Goal: Complete application form

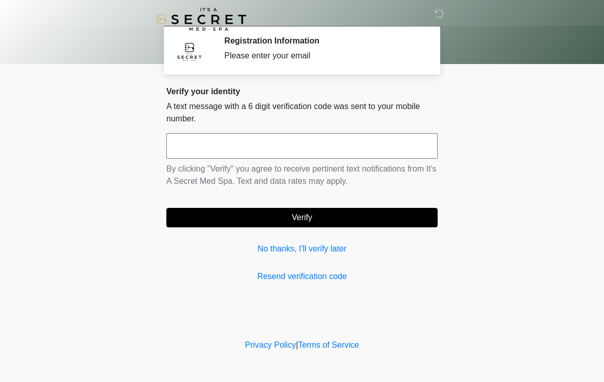
click at [250, 146] on input "text" at bounding box center [301, 146] width 271 height 26
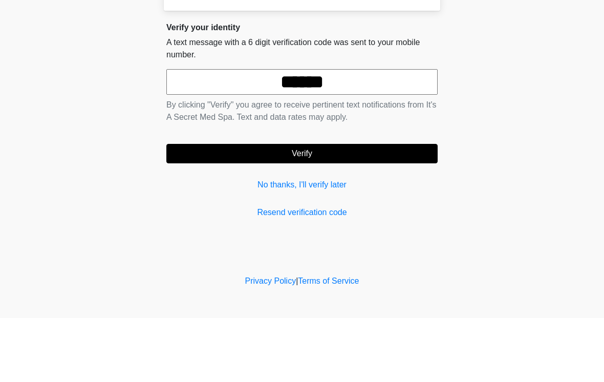
type input "******"
click at [332, 208] on button "Verify" at bounding box center [301, 217] width 271 height 19
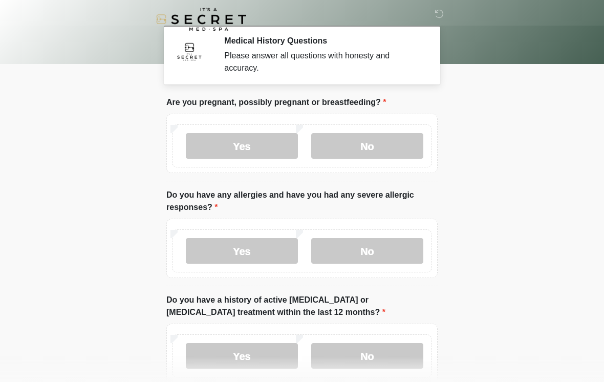
click at [377, 156] on label "No" at bounding box center [367, 146] width 112 height 26
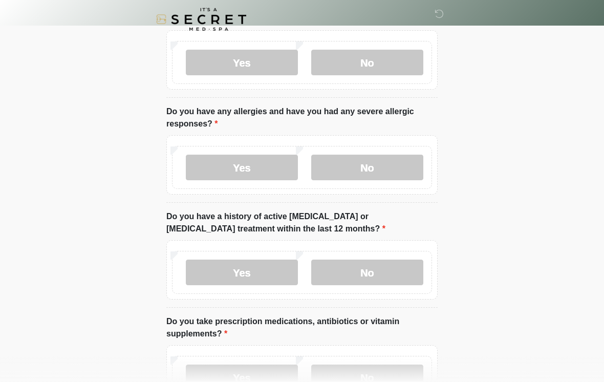
scroll to position [84, 0]
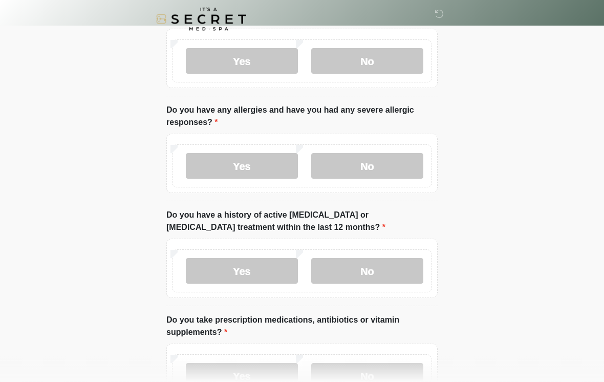
click at [378, 164] on label "No" at bounding box center [367, 167] width 112 height 26
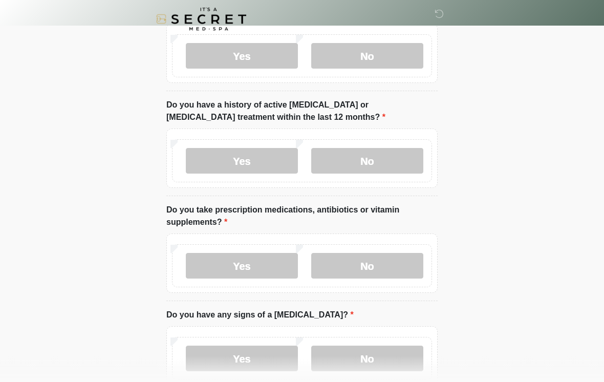
click at [387, 157] on label "No" at bounding box center [367, 161] width 112 height 26
click at [252, 276] on label "Yes" at bounding box center [242, 266] width 112 height 26
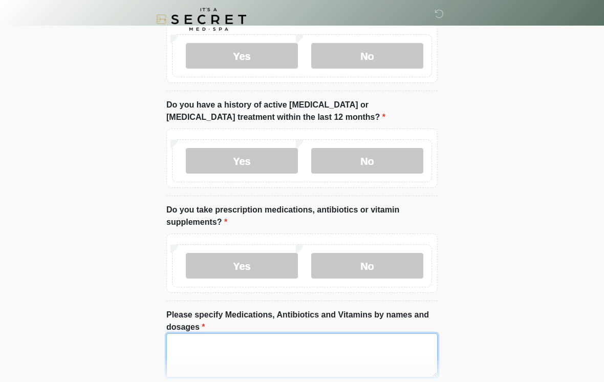
click at [204, 361] on textarea "Please specify Medications, Antibiotics and Vitamins by names and dosages" at bounding box center [301, 355] width 271 height 44
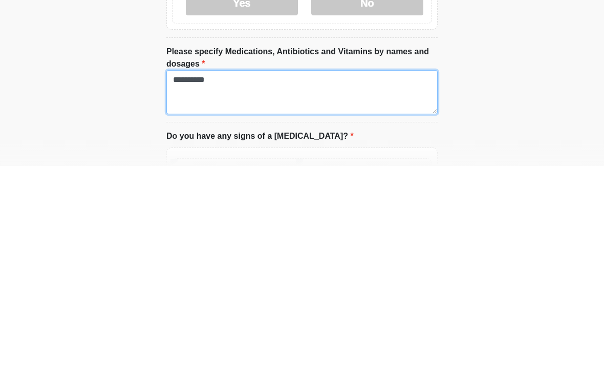
type textarea "****"
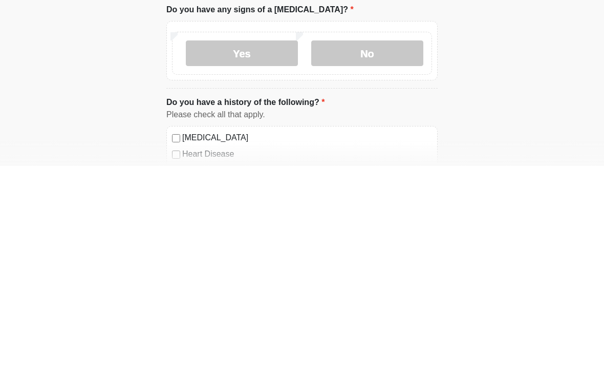
scroll to position [369, 0]
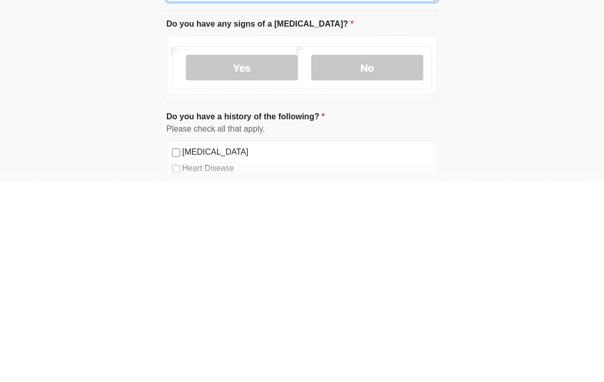
type textarea "**********"
click at [378, 256] on label "No" at bounding box center [367, 269] width 112 height 26
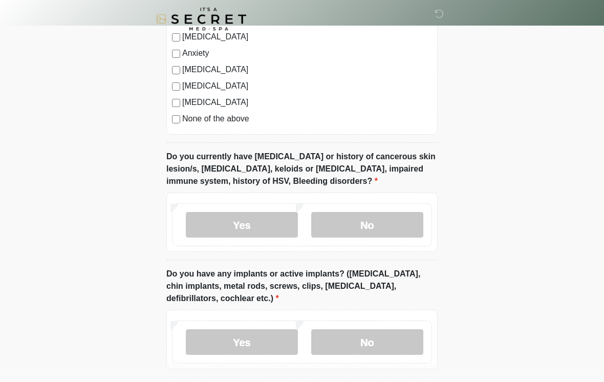
scroll to position [783, 0]
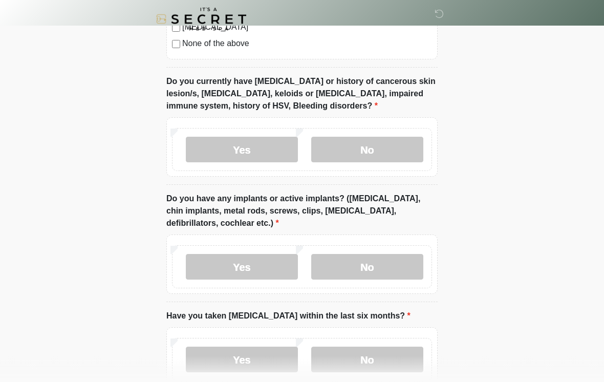
click at [381, 142] on label "No" at bounding box center [367, 150] width 112 height 26
click at [264, 277] on label "Yes" at bounding box center [242, 267] width 112 height 26
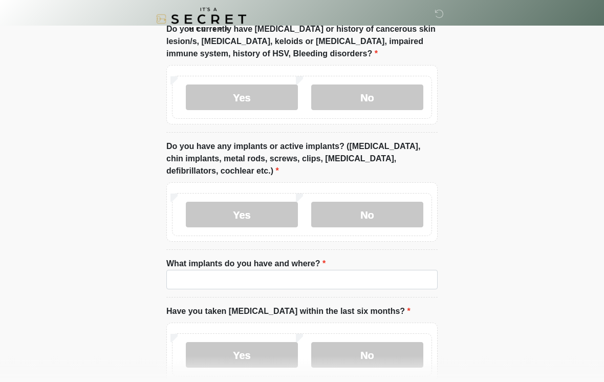
scroll to position [911, 0]
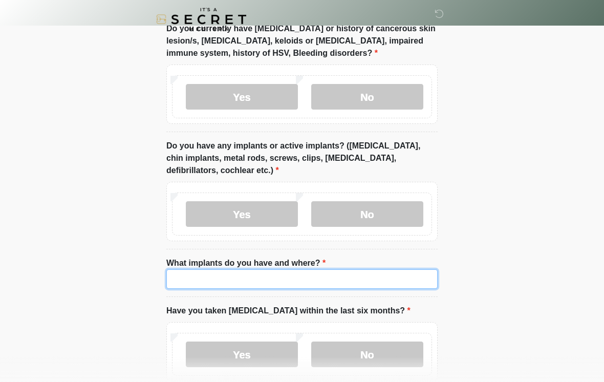
click at [253, 281] on input "What implants do you have and where?" at bounding box center [301, 278] width 271 height 19
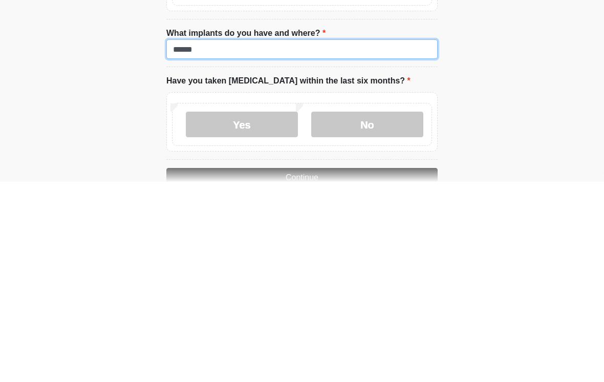
scroll to position [945, 0]
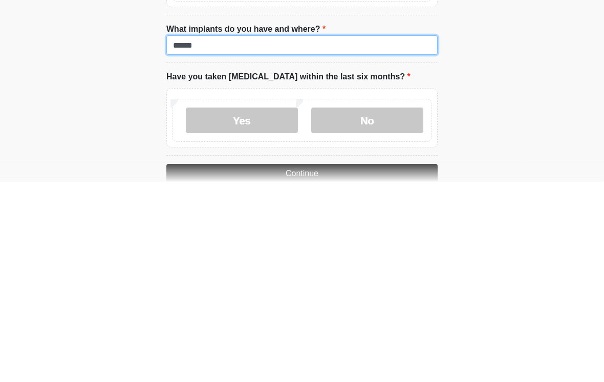
type input "******"
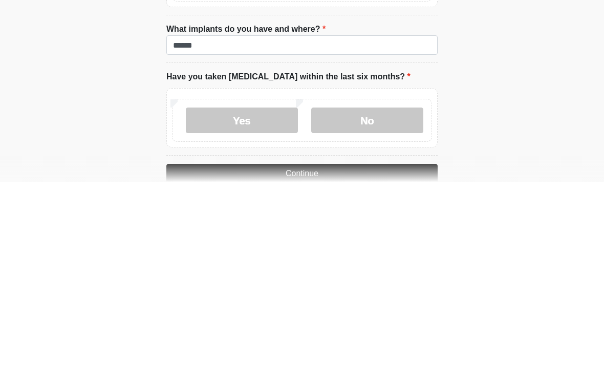
click at [378, 308] on label "No" at bounding box center [367, 321] width 112 height 26
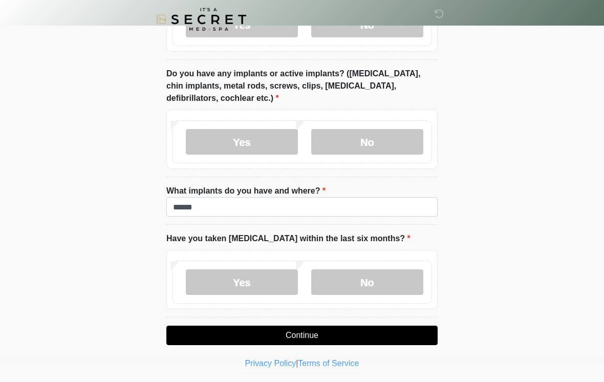
click at [370, 340] on button "Continue" at bounding box center [301, 334] width 271 height 19
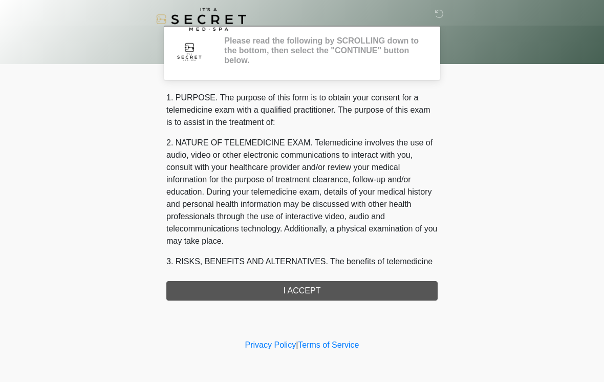
scroll to position [0, 0]
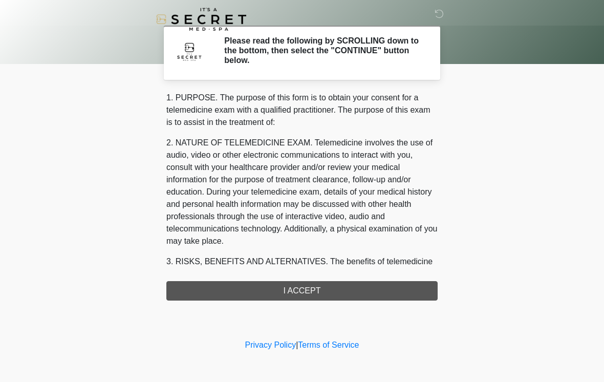
click at [351, 297] on div "1. PURPOSE. The purpose of this form is to obtain your consent for a telemedici…" at bounding box center [301, 196] width 271 height 209
click at [348, 298] on div "1. PURPOSE. The purpose of this form is to obtain your consent for a telemedici…" at bounding box center [301, 196] width 271 height 209
click at [315, 303] on div "‎ ‎ Please read the following by SCROLLING down to the bottom, then select the …" at bounding box center [301, 168] width 307 height 316
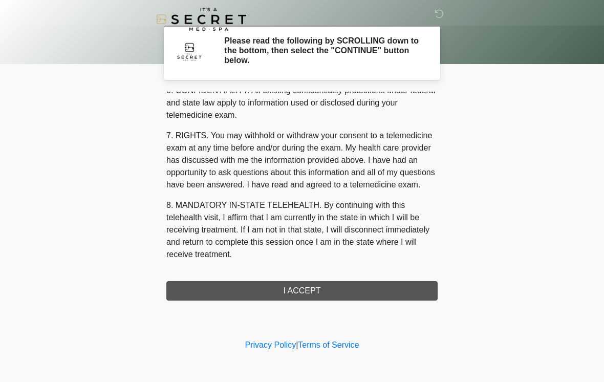
scroll to position [417, 0]
click at [319, 290] on button "I ACCEPT" at bounding box center [301, 290] width 271 height 19
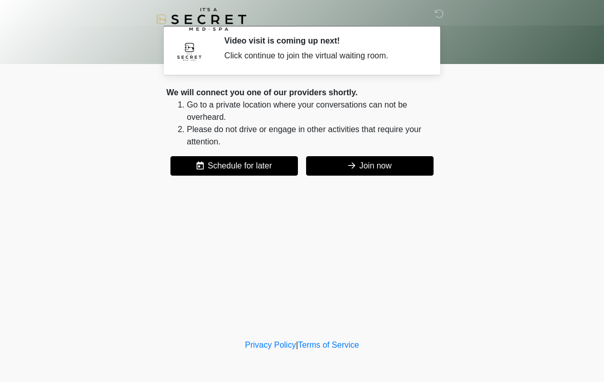
click at [386, 161] on button "Join now" at bounding box center [369, 165] width 127 height 19
